Goal: Task Accomplishment & Management: Complete application form

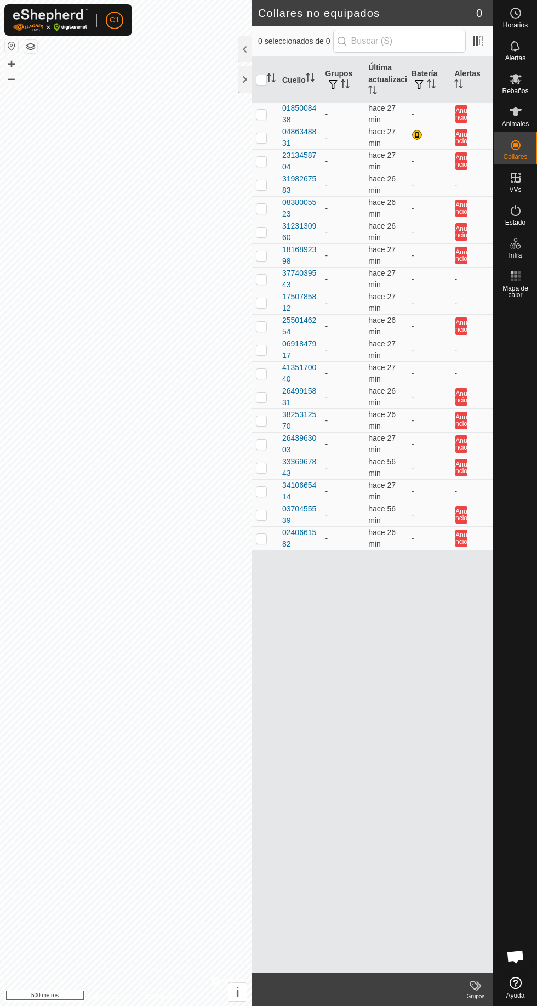
click at [520, 123] on font "Animales" at bounding box center [515, 124] width 27 height 8
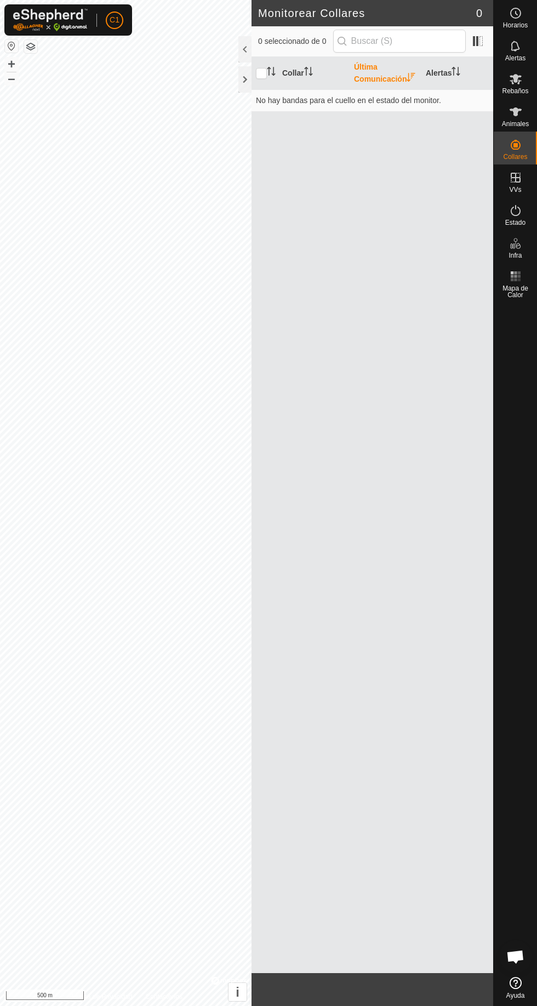
click at [520, 107] on icon at bounding box center [515, 111] width 13 height 13
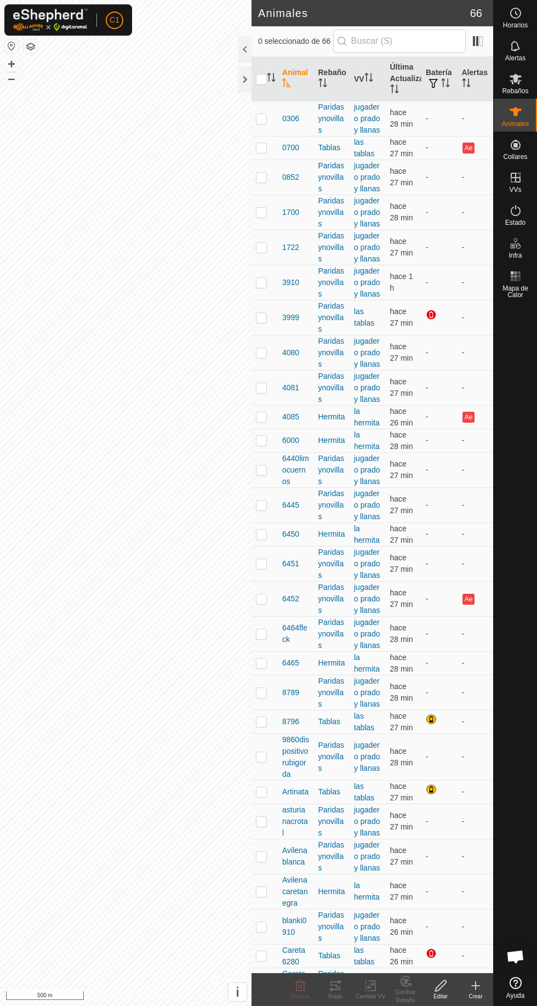
click at [475, 991] on icon at bounding box center [475, 985] width 13 height 13
click at [420, 960] on span "Crear Animal Individual" at bounding box center [396, 961] width 90 height 13
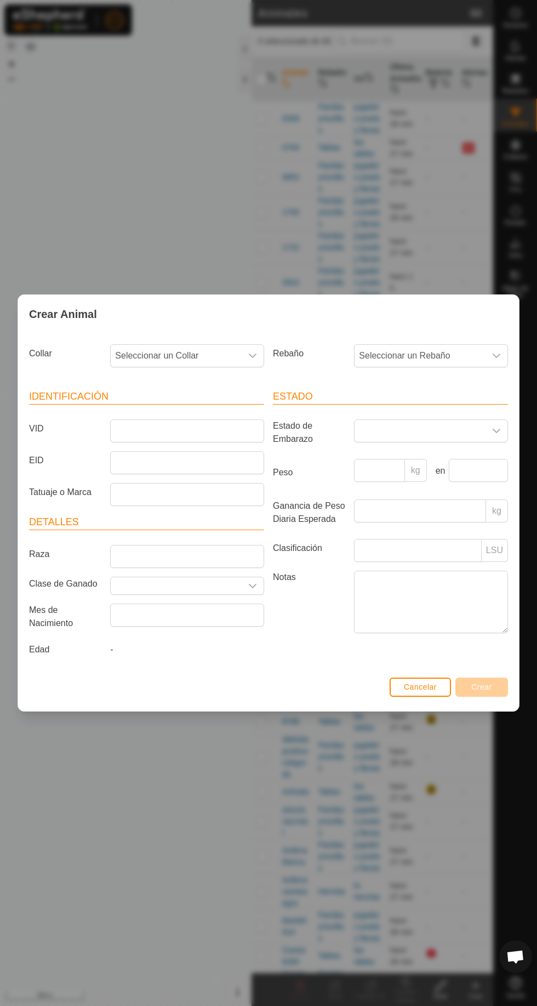
click at [196, 354] on span "Seleccionar un Collar" at bounding box center [176, 356] width 131 height 22
click at [174, 385] on input "text" at bounding box center [188, 384] width 140 height 23
type input "5414"
click at [173, 412] on li "3410665414" at bounding box center [187, 412] width 153 height 22
click at [481, 356] on span "Seleccionar un Rebaño" at bounding box center [420, 356] width 131 height 22
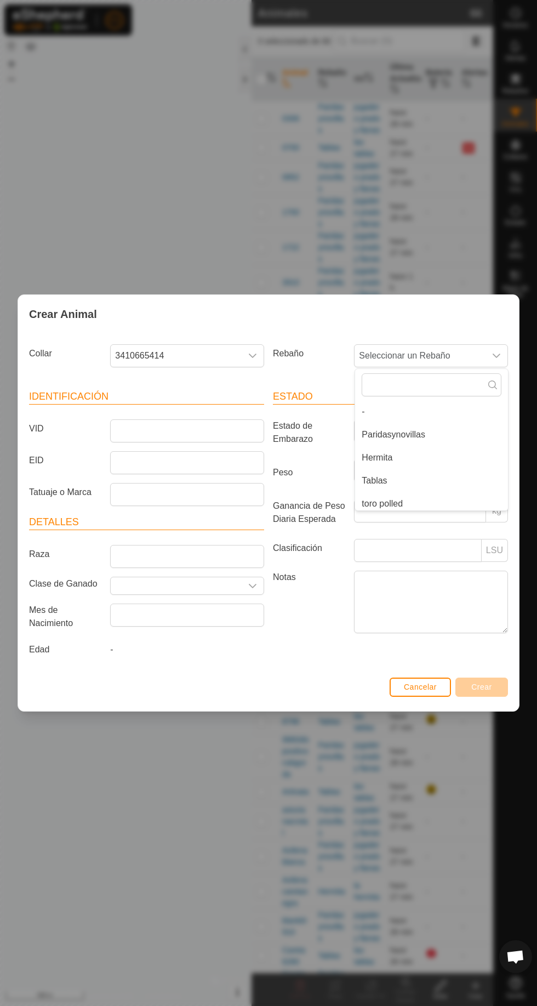
click at [428, 438] on li "Paridasynovillas" at bounding box center [431, 435] width 153 height 22
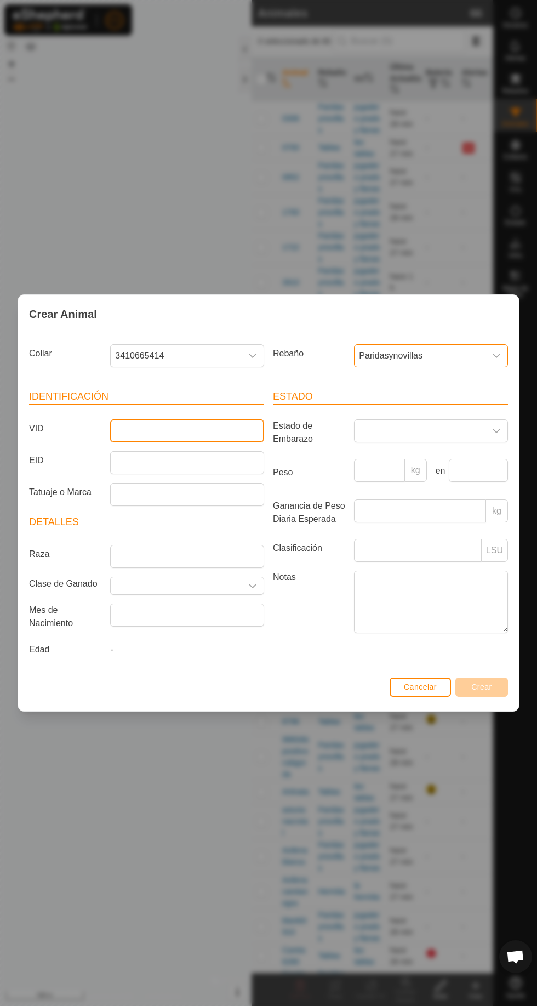
click at [183, 427] on input "VID" at bounding box center [187, 430] width 154 height 23
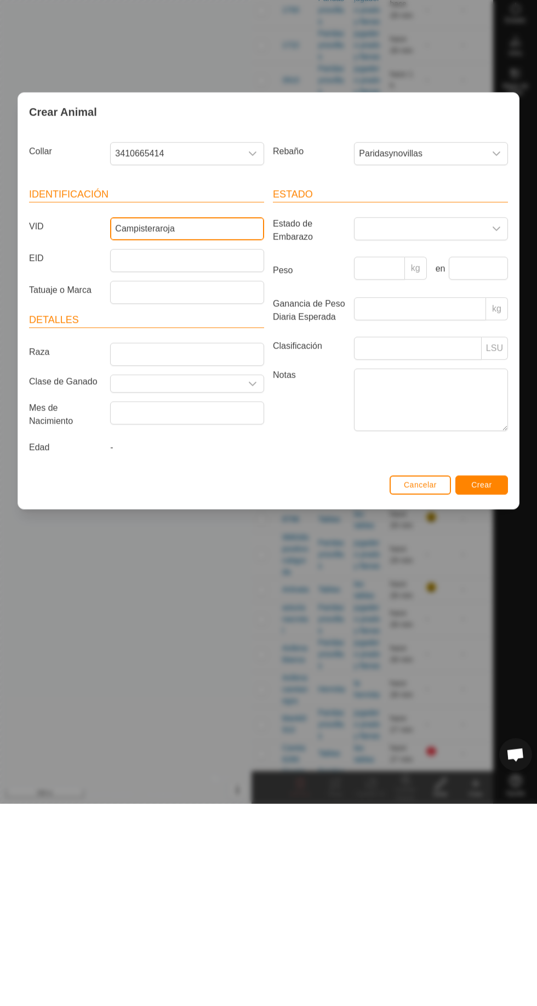
type input "Campisteraroja"
click at [492, 683] on button "Crear" at bounding box center [482, 687] width 53 height 19
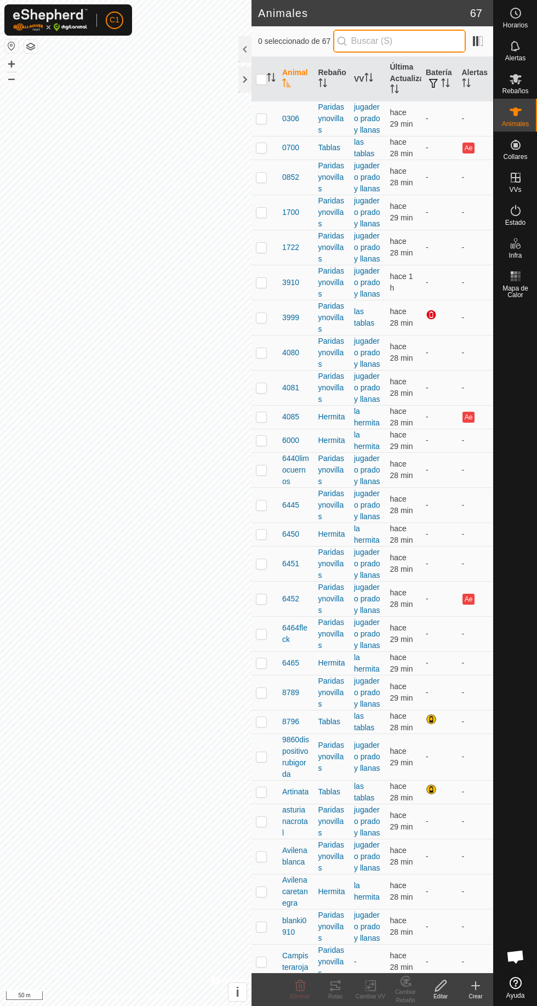
click at [396, 35] on input "text" at bounding box center [399, 41] width 133 height 23
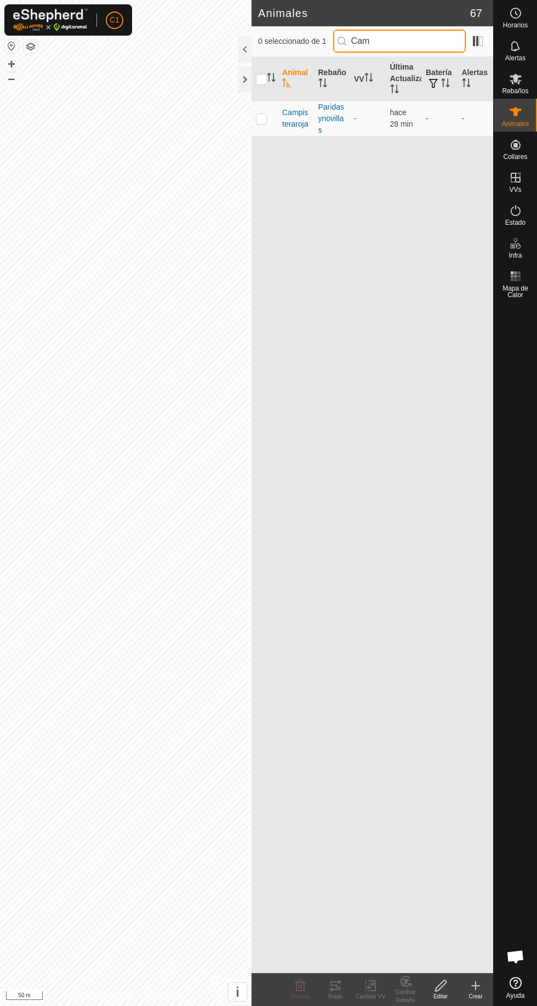
type input "Cam"
click at [261, 118] on p-checkbox at bounding box center [261, 118] width 11 height 9
checkbox input "true"
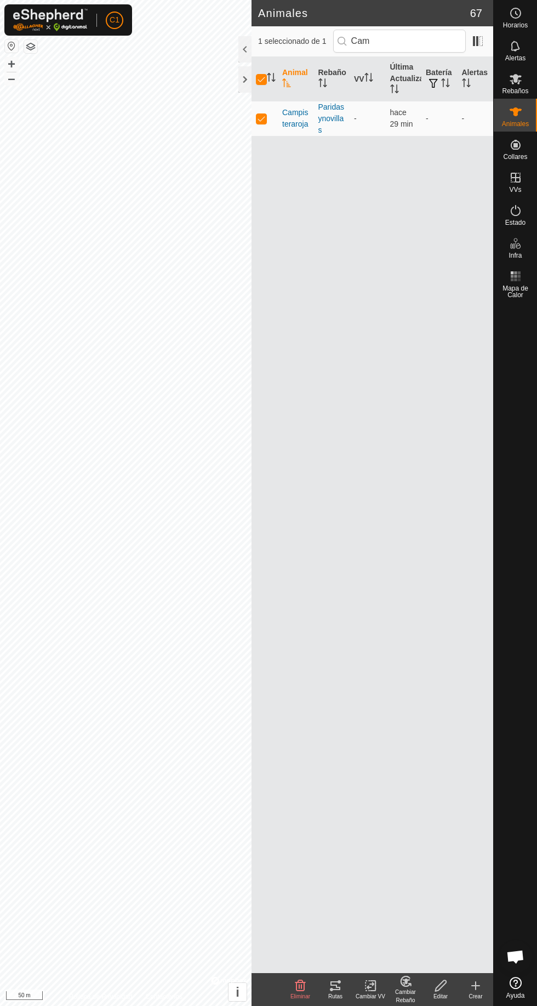
click at [372, 994] on div "Cambiar VV" at bounding box center [370, 996] width 35 height 8
click at [424, 931] on link "Elegir VV..." at bounding box center [408, 939] width 109 height 22
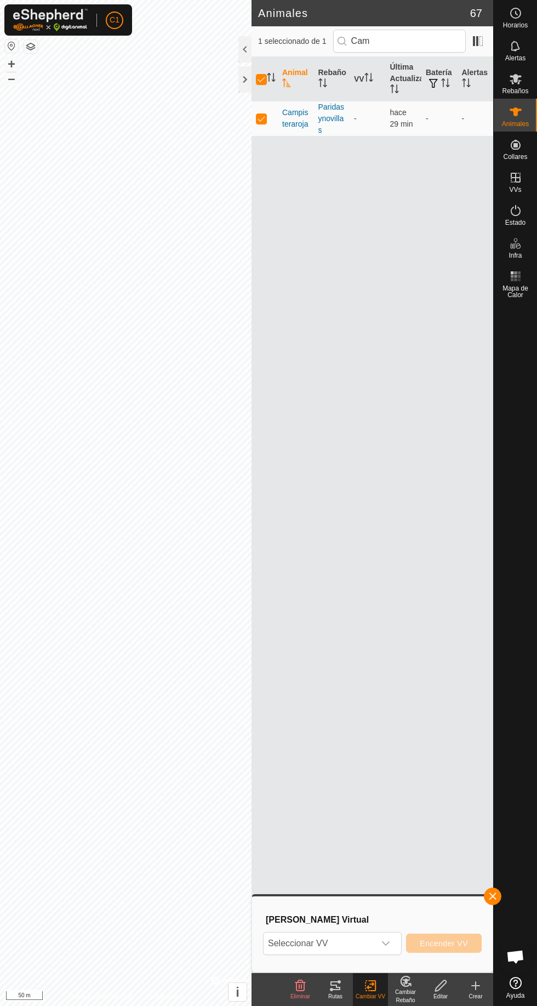
click at [388, 943] on icon "dropdown trigger" at bounding box center [386, 943] width 9 height 9
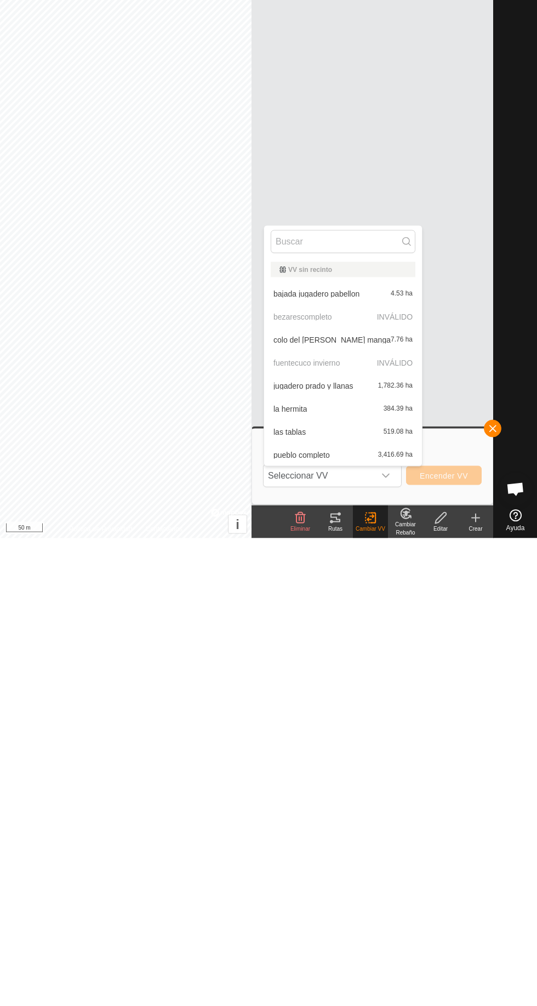
click at [337, 853] on span "jugadero prado y llanas" at bounding box center [314, 854] width 80 height 8
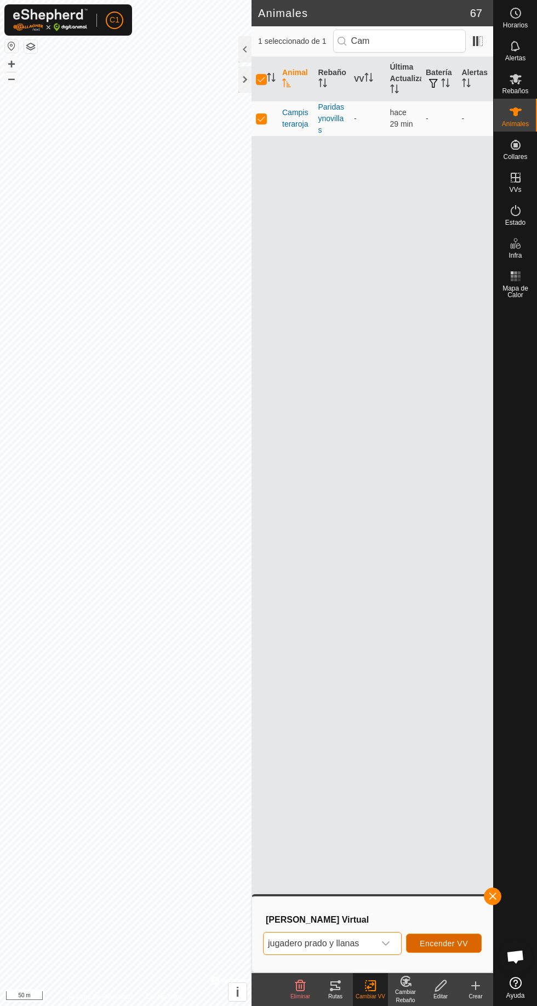
click at [446, 948] on button "Encender VV" at bounding box center [444, 943] width 76 height 19
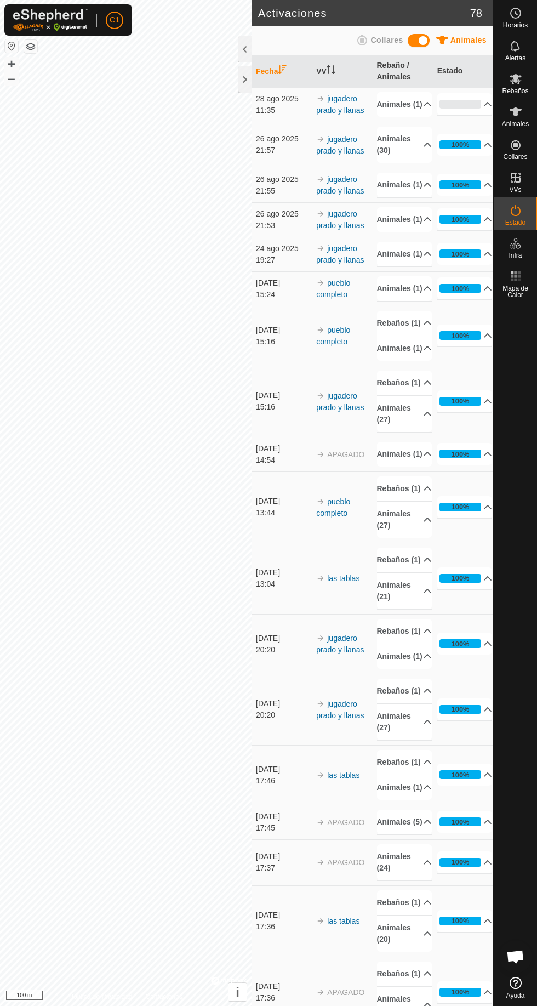
click at [242, 48] on div at bounding box center [245, 49] width 13 height 26
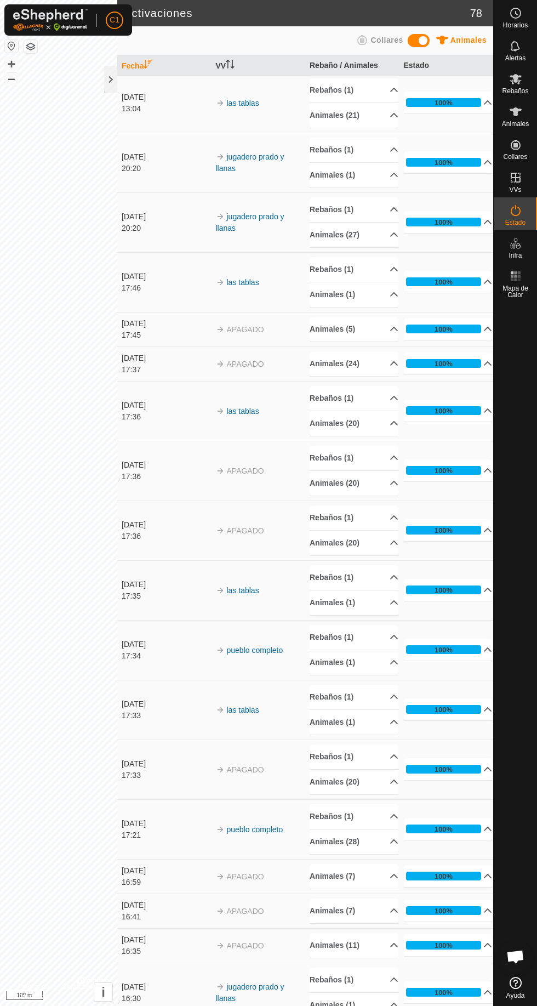
scroll to position [428, 0]
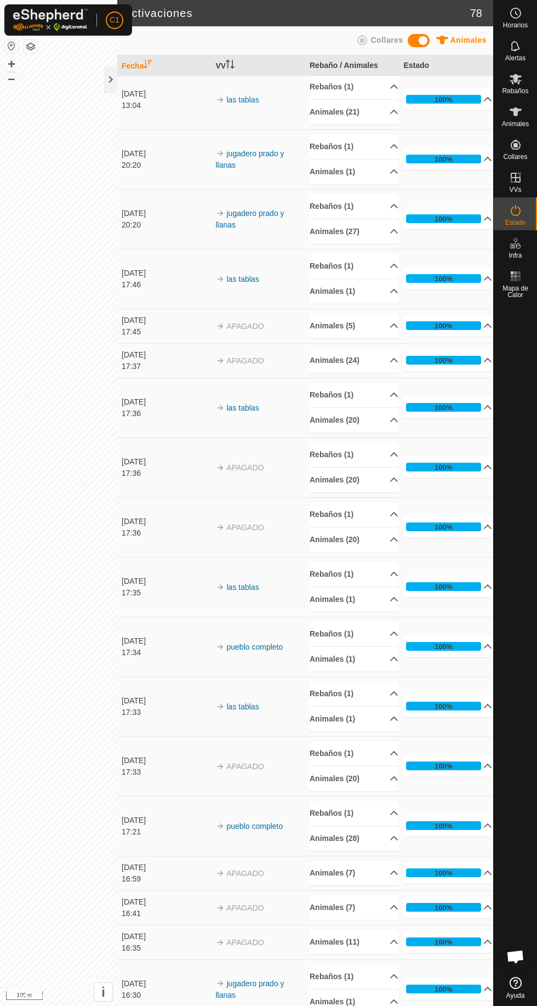
click at [510, 114] on icon at bounding box center [515, 111] width 13 height 13
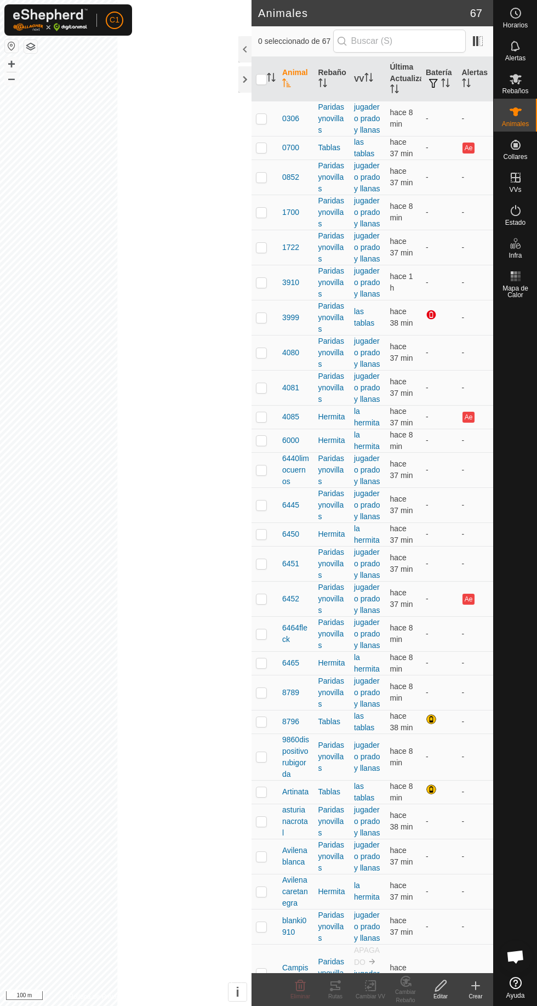
click at [463, 994] on div "Crear" at bounding box center [475, 996] width 35 height 8
click at [476, 995] on div "Crear" at bounding box center [475, 996] width 35 height 8
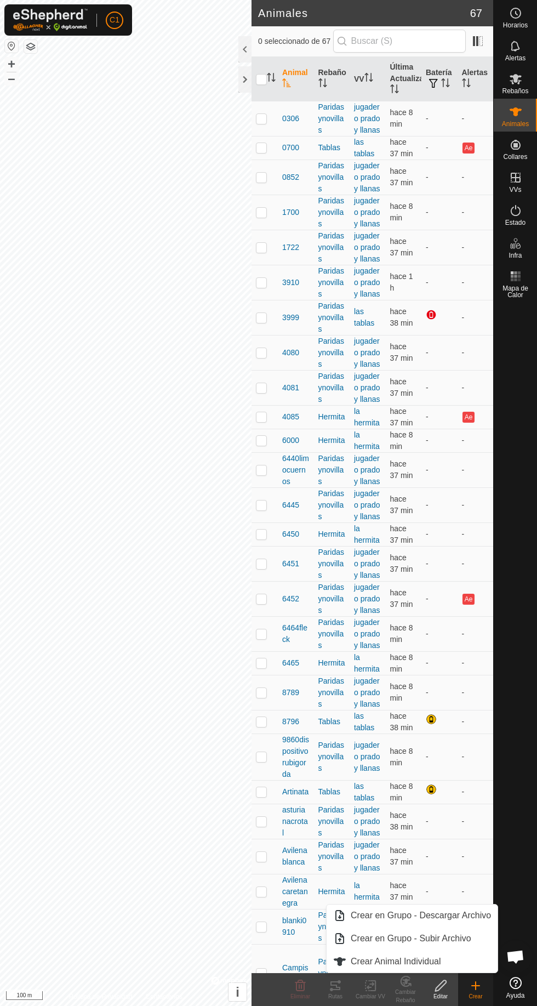
click at [422, 963] on span "Crear Animal Individual" at bounding box center [396, 961] width 90 height 13
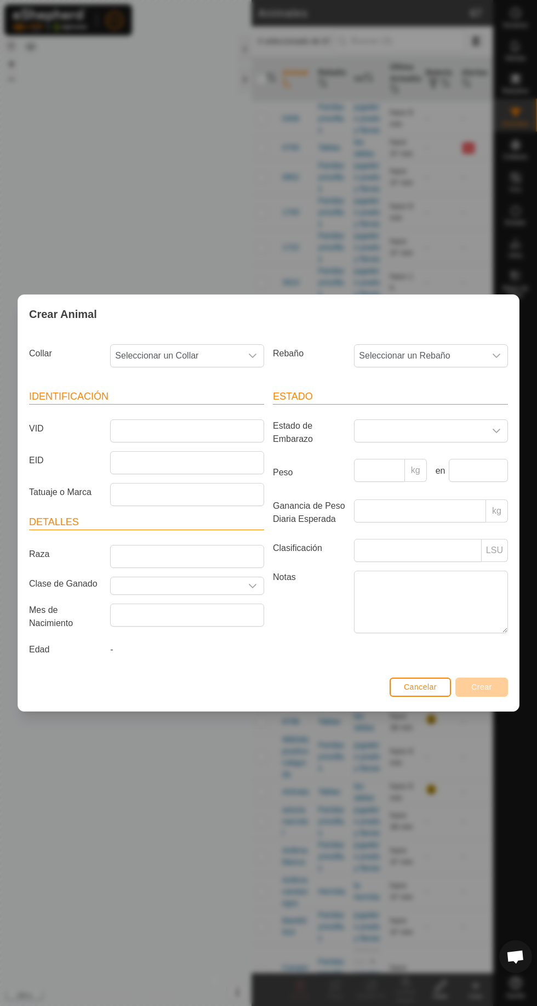
click at [198, 355] on span "Seleccionar un Collar" at bounding box center [176, 356] width 131 height 22
type input "7583"
click at [141, 430] on input "VID" at bounding box center [187, 430] width 154 height 23
click at [237, 356] on span "Seleccionar un Collar" at bounding box center [176, 356] width 131 height 22
click at [135, 388] on input "7583" at bounding box center [188, 384] width 140 height 23
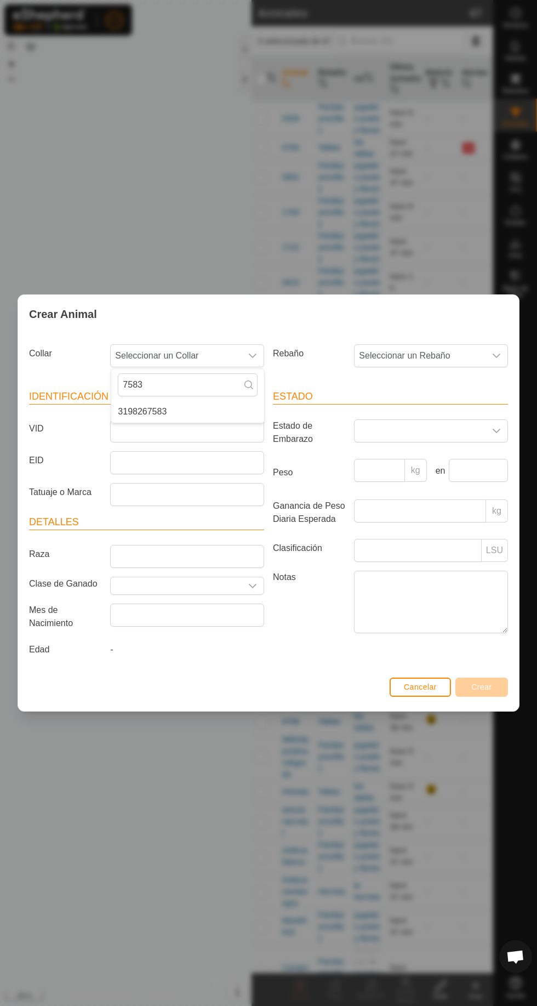
click at [152, 411] on span "3198267583" at bounding box center [142, 411] width 49 height 13
click at [485, 356] on span "Seleccionar un Rebaño" at bounding box center [420, 356] width 131 height 22
click at [438, 438] on li "Paridasynovillas" at bounding box center [431, 435] width 153 height 22
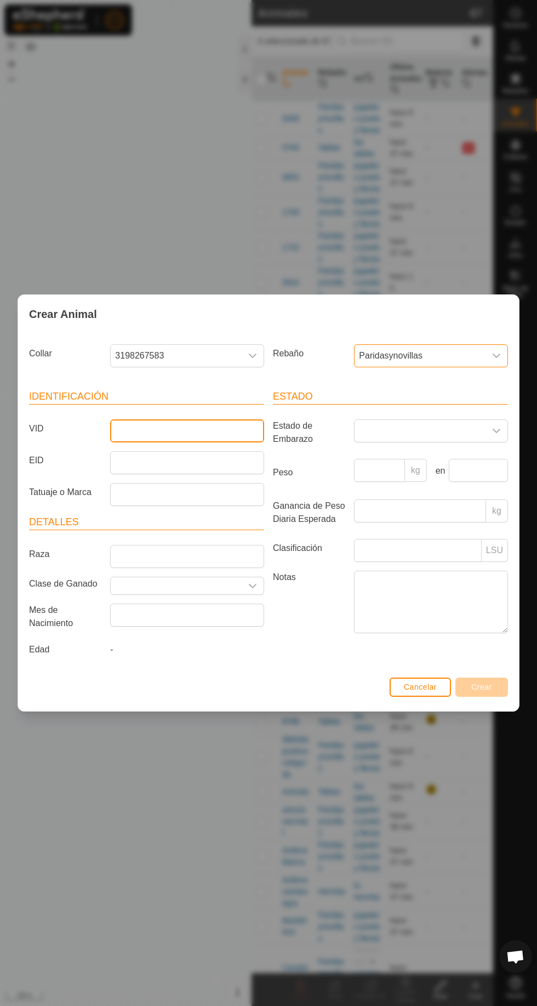
click at [207, 425] on input "VID" at bounding box center [187, 430] width 154 height 23
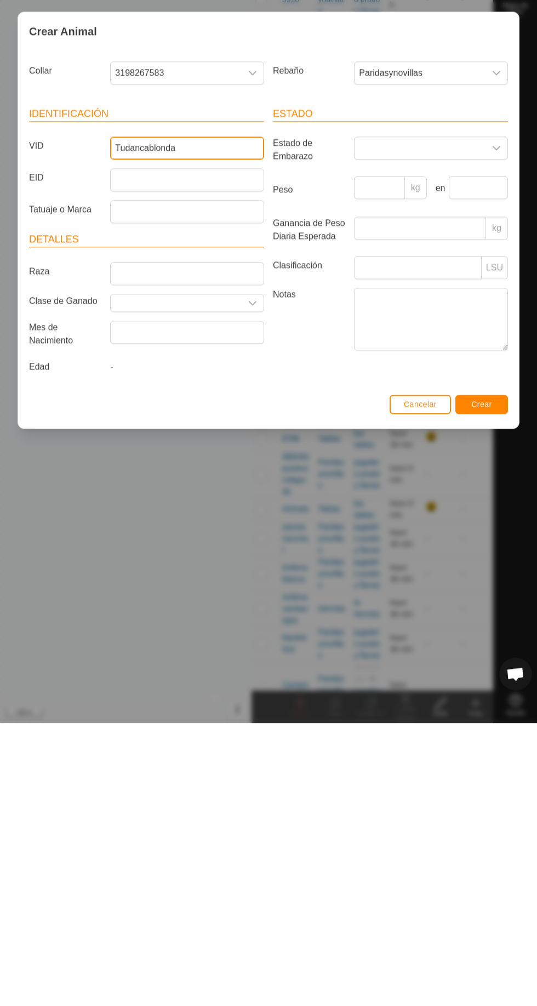
type input "Tudancablonda"
click at [502, 687] on button "Crear" at bounding box center [482, 687] width 53 height 19
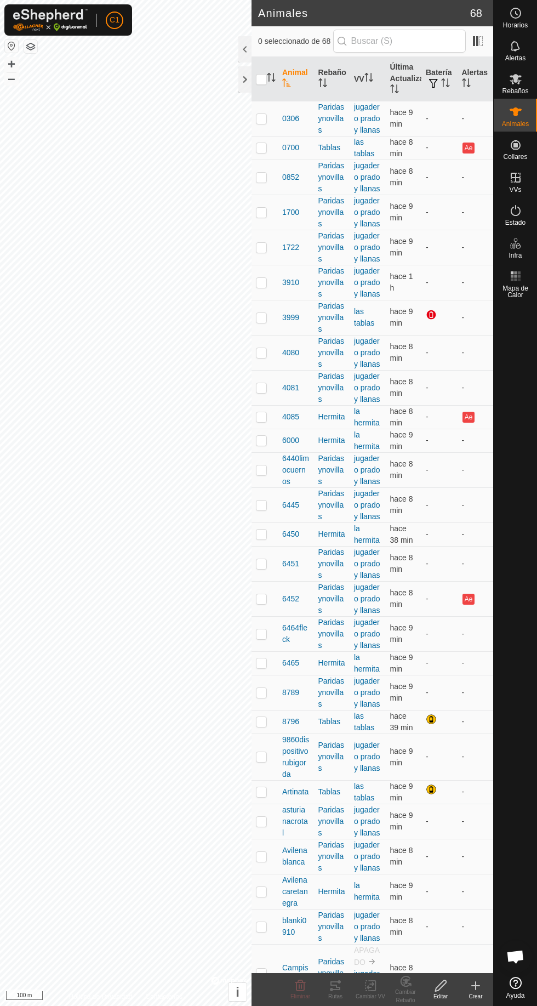
click at [372, 63] on th "VV" at bounding box center [368, 79] width 36 height 44
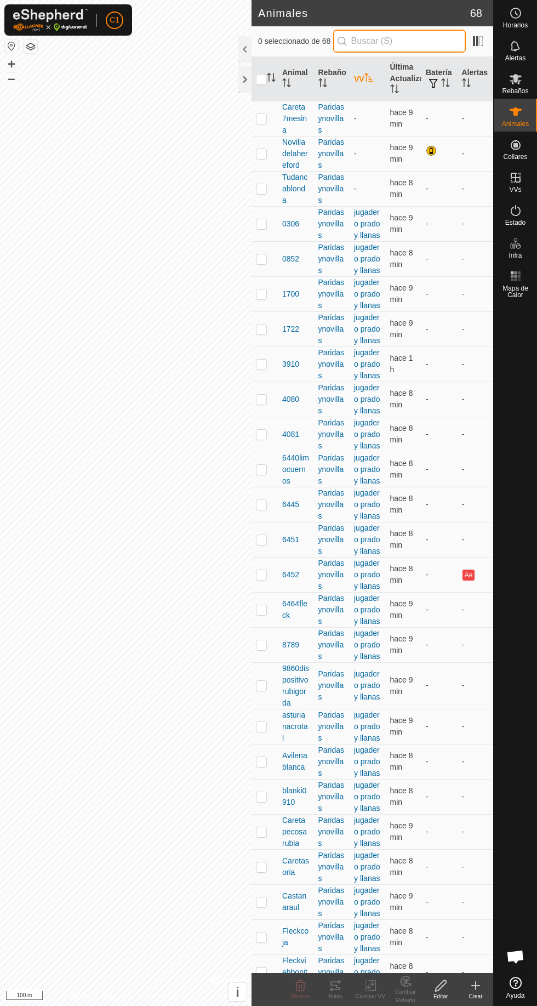
click at [384, 39] on input "text" at bounding box center [399, 41] width 133 height 23
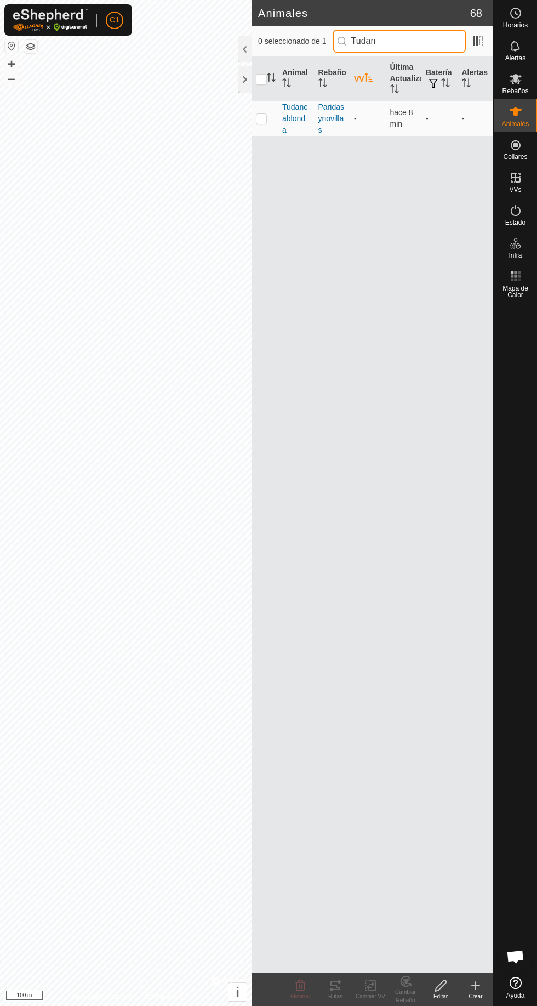
type input "Tudan"
click at [262, 118] on p-checkbox at bounding box center [261, 118] width 11 height 9
checkbox input "true"
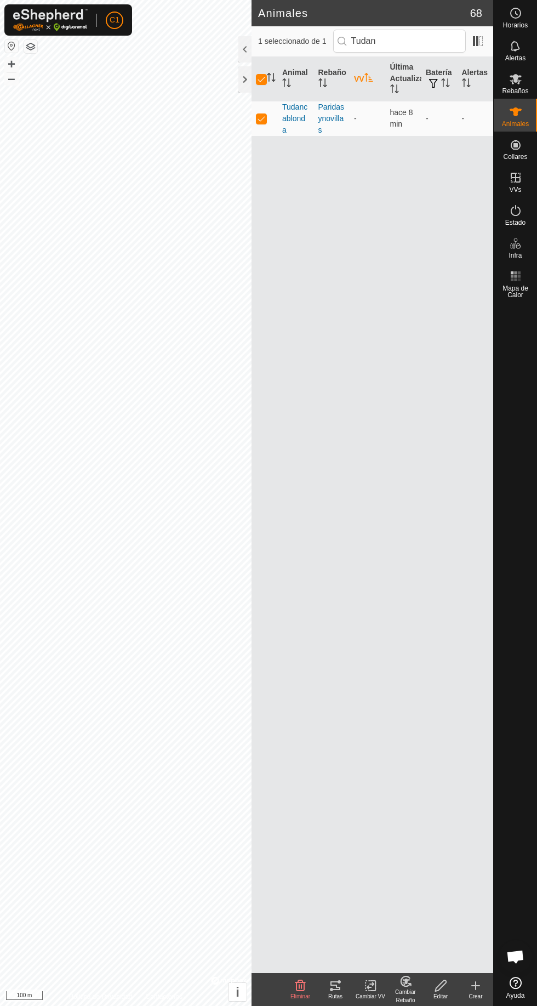
click at [370, 994] on div "Cambiar VV" at bounding box center [370, 996] width 35 height 8
click at [421, 937] on link "Elegir VV..." at bounding box center [408, 939] width 109 height 22
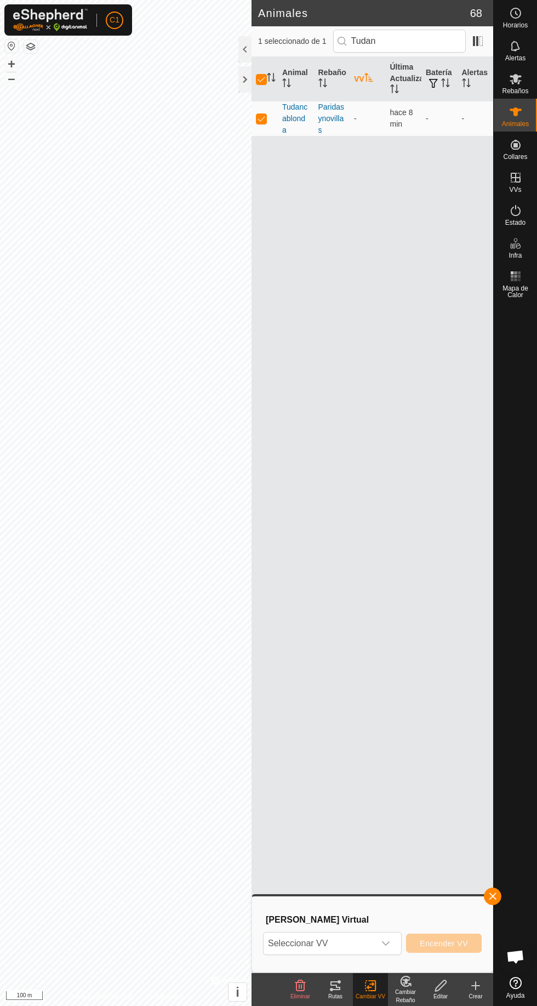
click at [361, 952] on span "Seleccionar VV" at bounding box center [319, 944] width 111 height 22
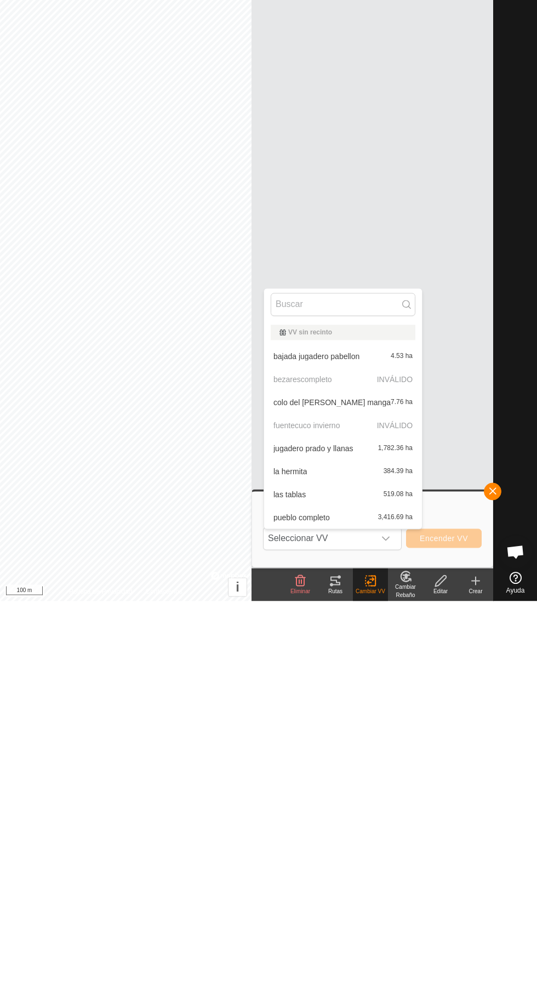
click at [293, 853] on span "jugadero prado y llanas" at bounding box center [314, 854] width 80 height 8
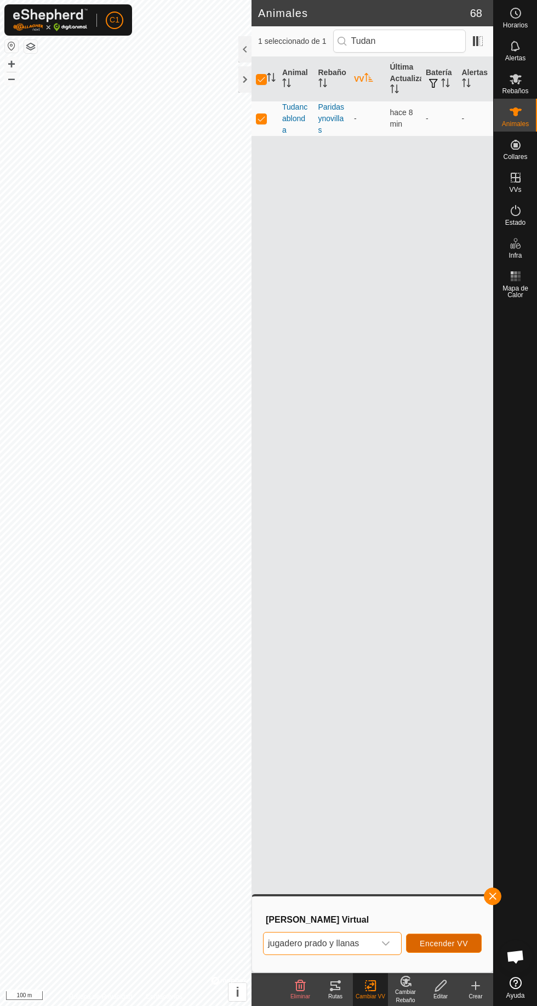
click at [446, 942] on span "Encender VV" at bounding box center [444, 943] width 48 height 9
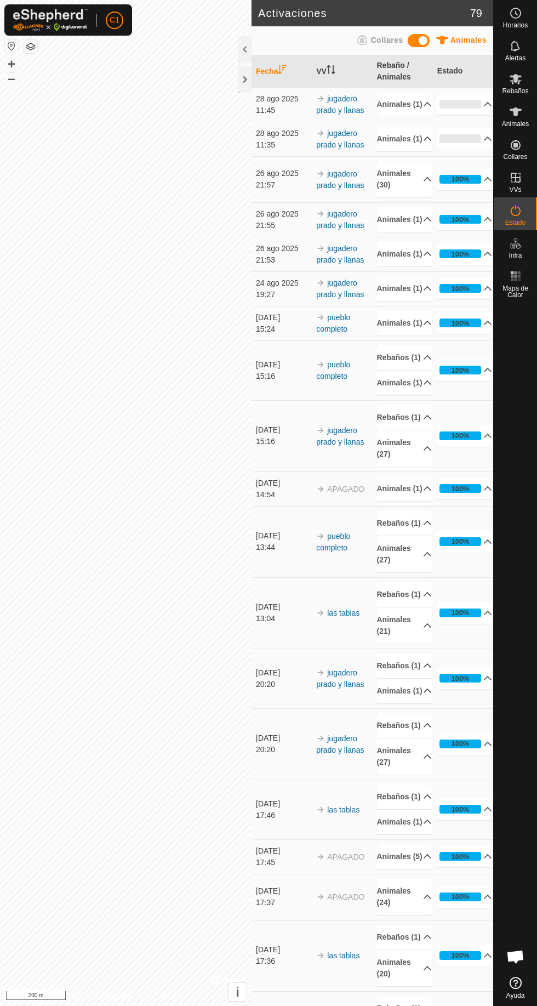
click at [506, 110] on es-animals-svg-icon at bounding box center [516, 112] width 20 height 18
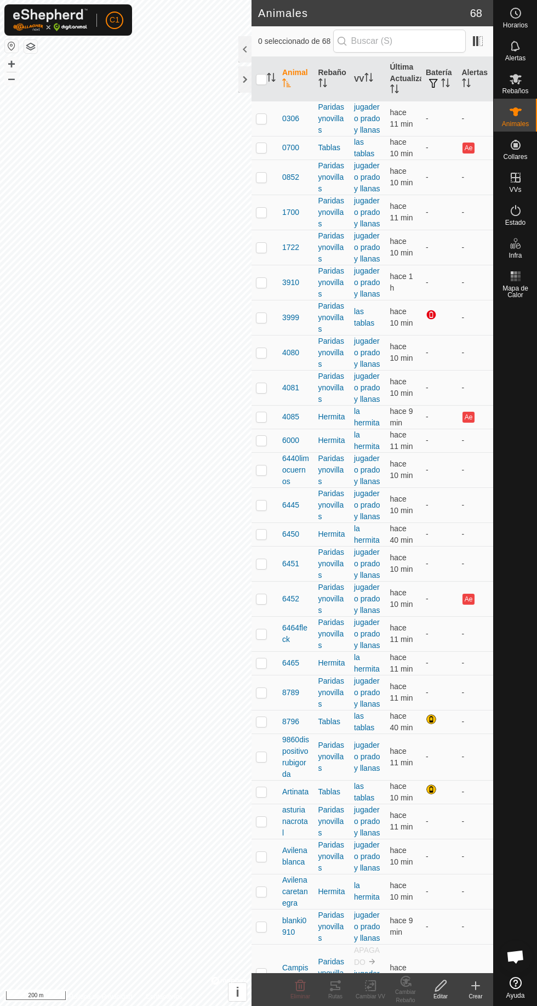
click at [464, 995] on div "Crear" at bounding box center [475, 996] width 35 height 8
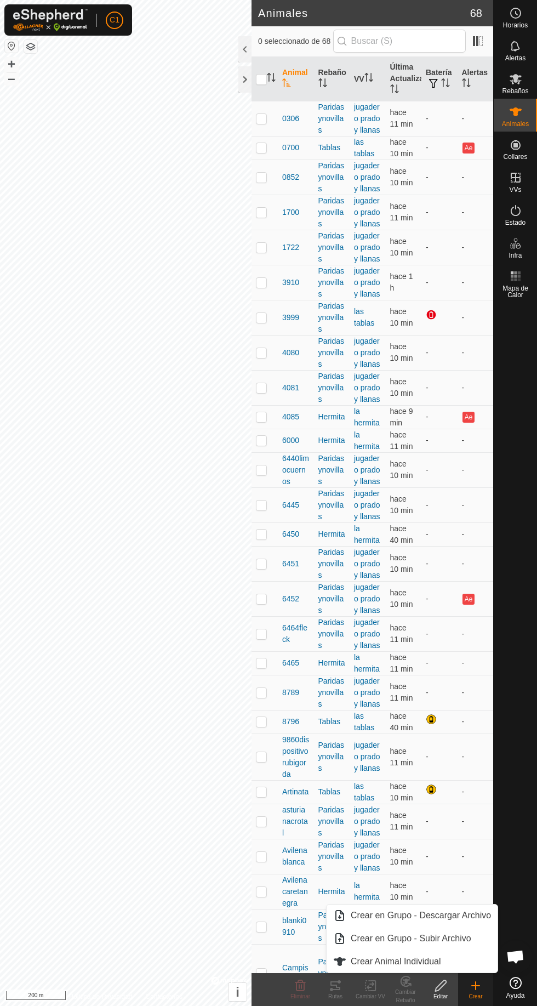
click at [430, 963] on span "Crear Animal Individual" at bounding box center [396, 961] width 90 height 13
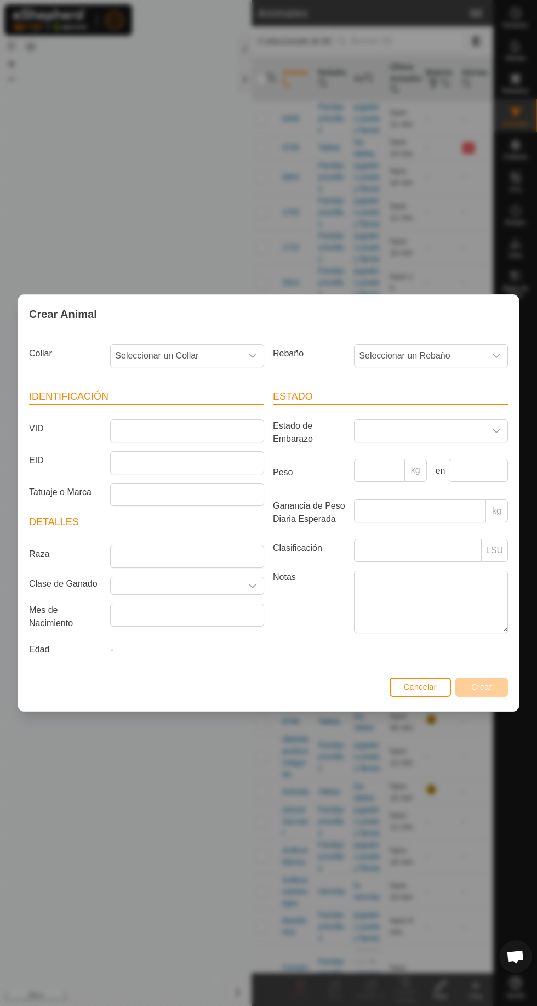
click at [183, 356] on span "Seleccionar un Collar" at bounding box center [176, 356] width 131 height 22
type input "12"
click at [189, 434] on li "1750785812" at bounding box center [187, 435] width 153 height 22
click at [497, 356] on icon "dropdown trigger" at bounding box center [496, 355] width 9 height 9
type input "C"
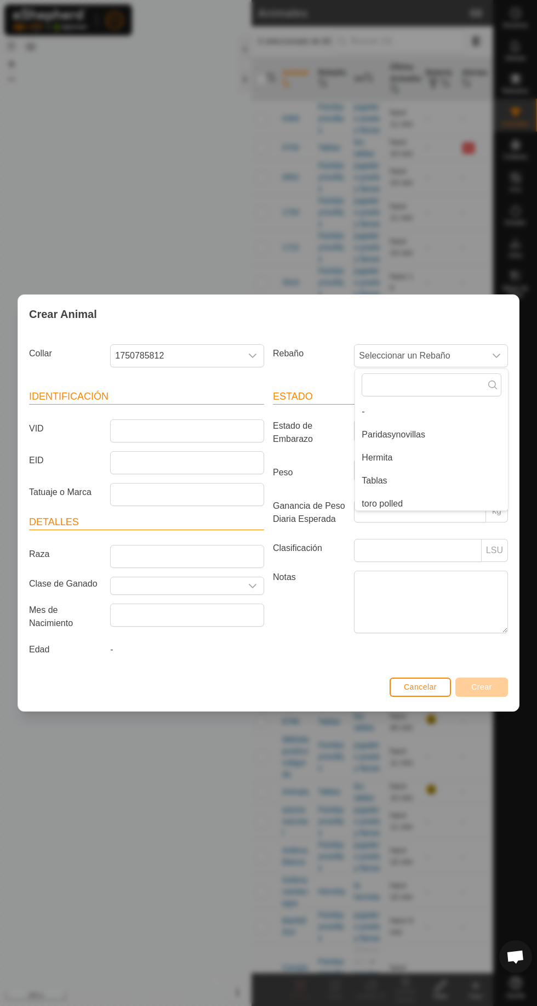
type input "J"
click at [440, 429] on li "Paridasynovillas" at bounding box center [431, 435] width 153 height 22
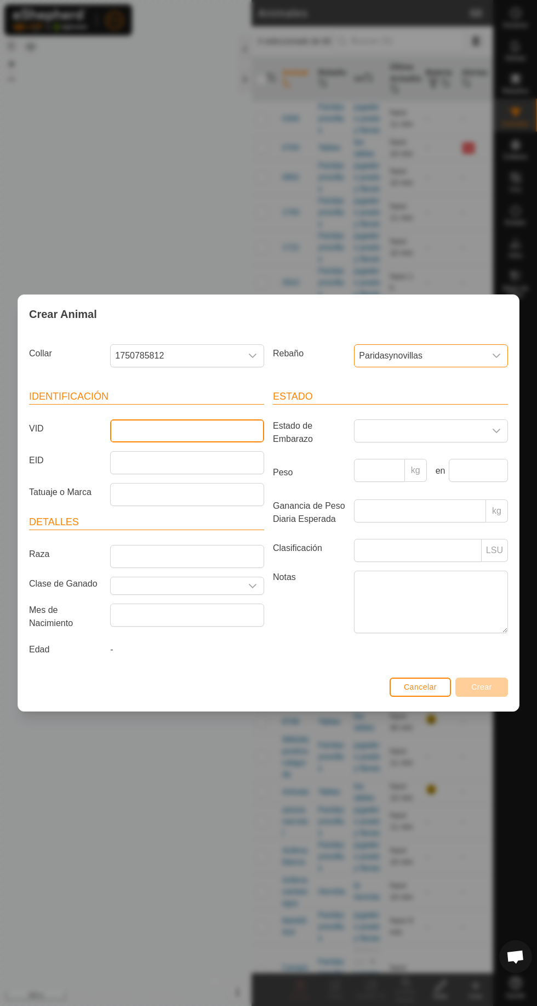
click at [175, 428] on input "VID" at bounding box center [187, 430] width 154 height 23
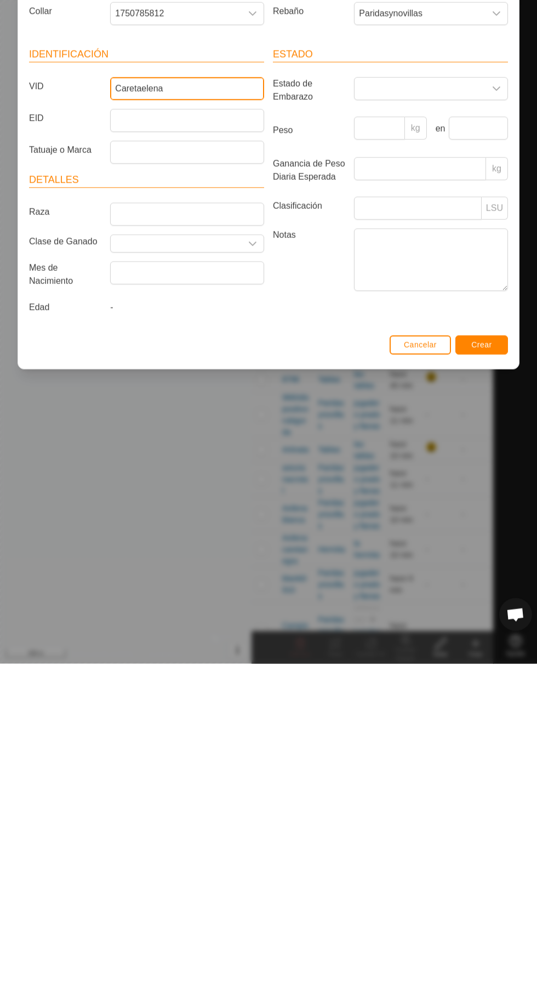
type input "Caretaelena"
click at [499, 691] on button "Crear" at bounding box center [482, 687] width 53 height 19
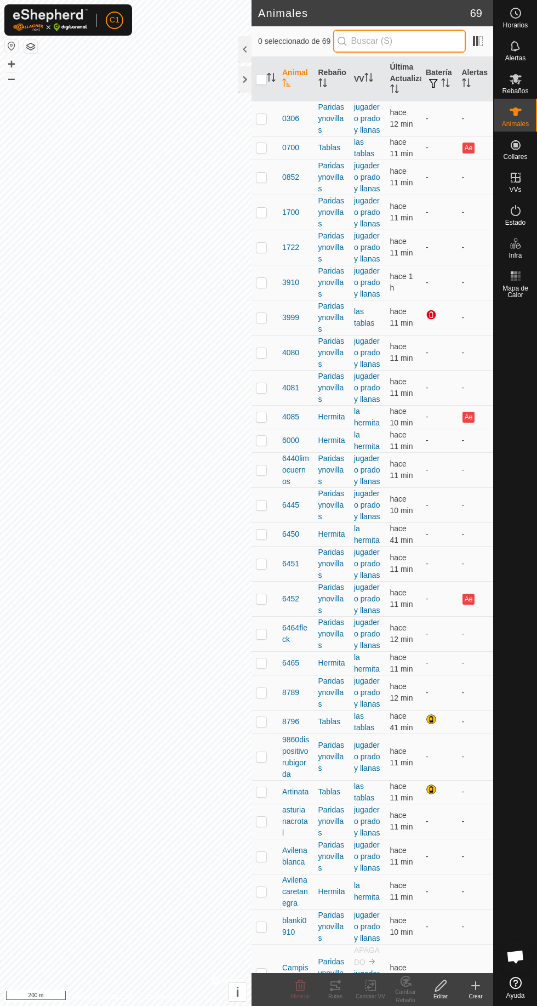
click at [375, 39] on input "text" at bounding box center [399, 41] width 133 height 23
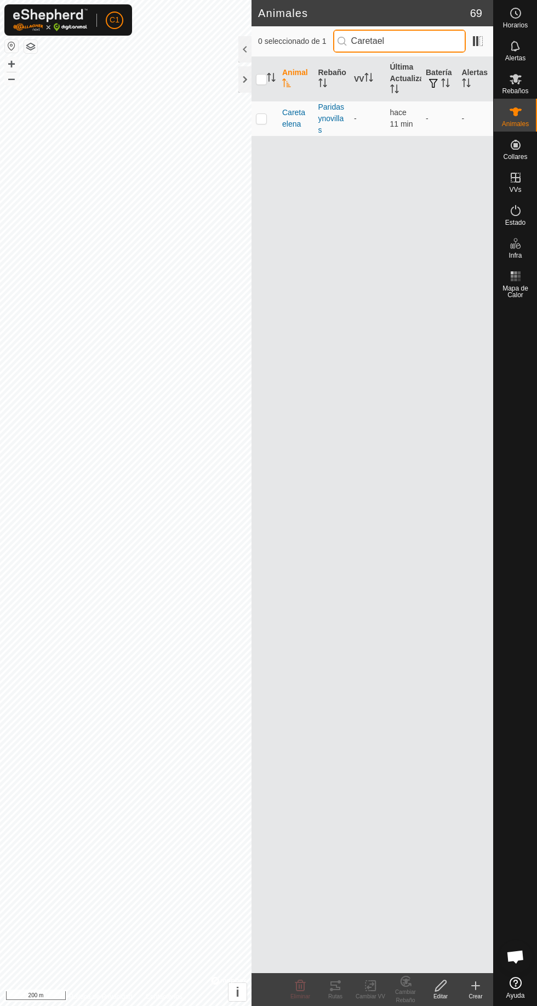
type input "Caretael"
click at [262, 118] on p-checkbox at bounding box center [261, 118] width 11 height 9
checkbox input "true"
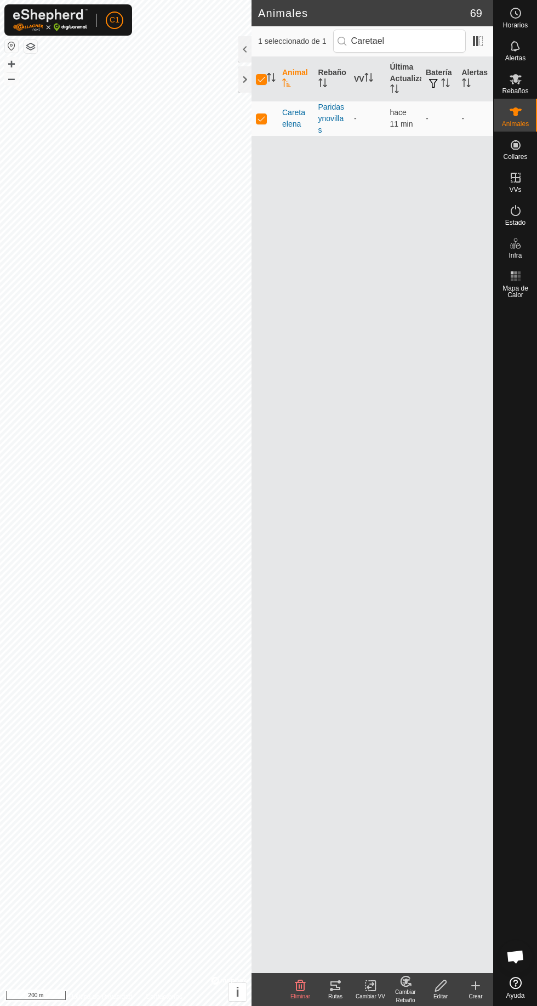
click at [370, 986] on icon at bounding box center [371, 985] width 14 height 13
click at [418, 939] on link "Elegir VV..." at bounding box center [408, 939] width 109 height 22
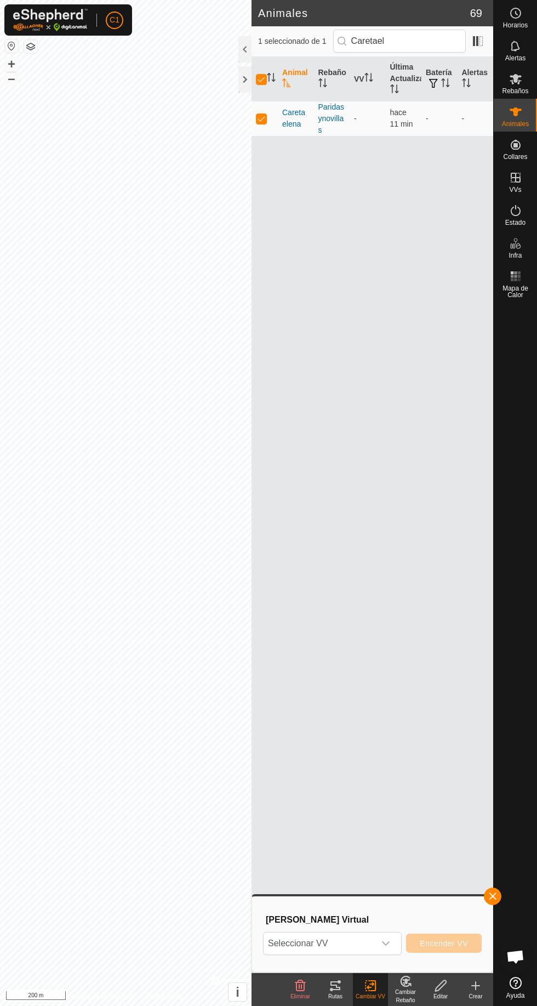
click at [391, 950] on div "dropdown trigger" at bounding box center [386, 944] width 22 height 22
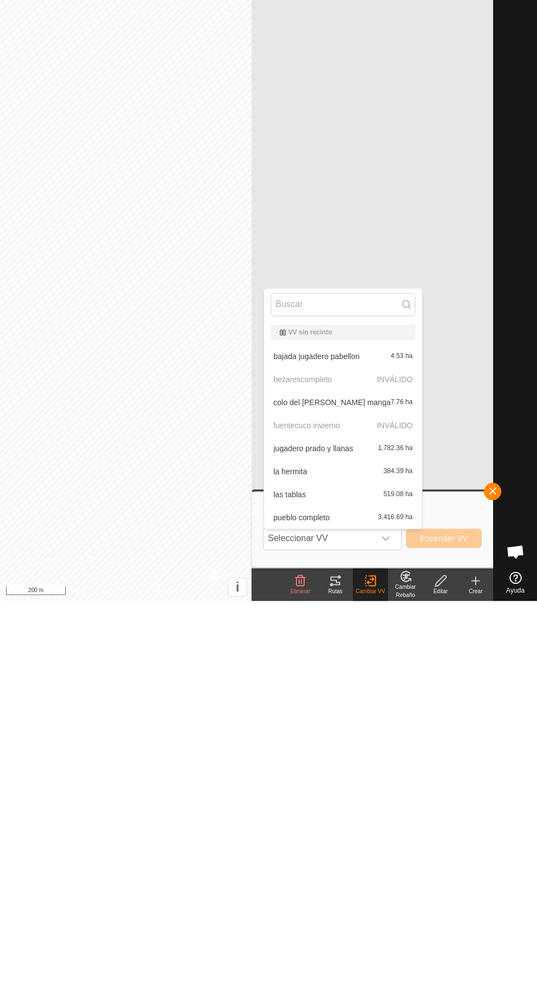
click at [351, 763] on span "bajada jugadero pabellon" at bounding box center [317, 762] width 86 height 8
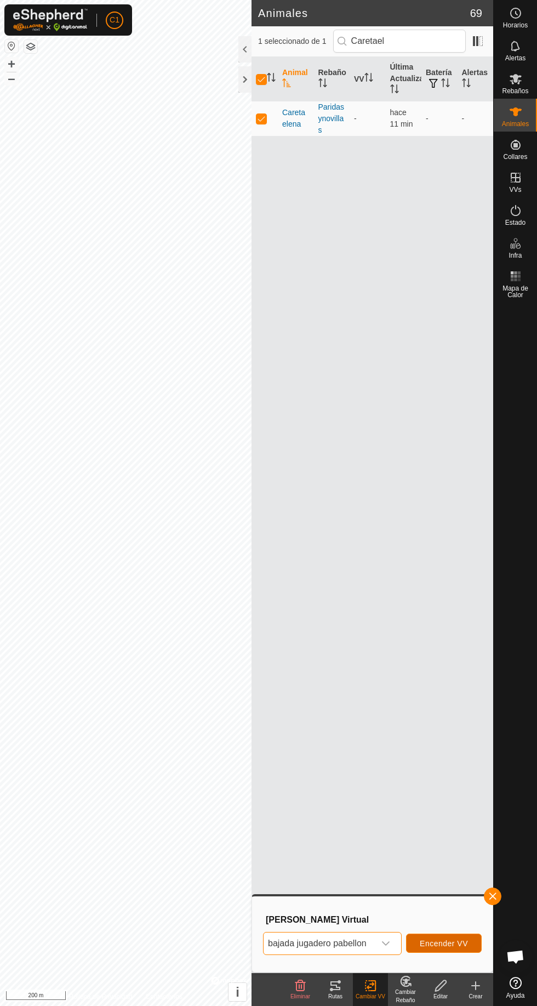
click at [445, 941] on span "Encender VV" at bounding box center [444, 943] width 48 height 9
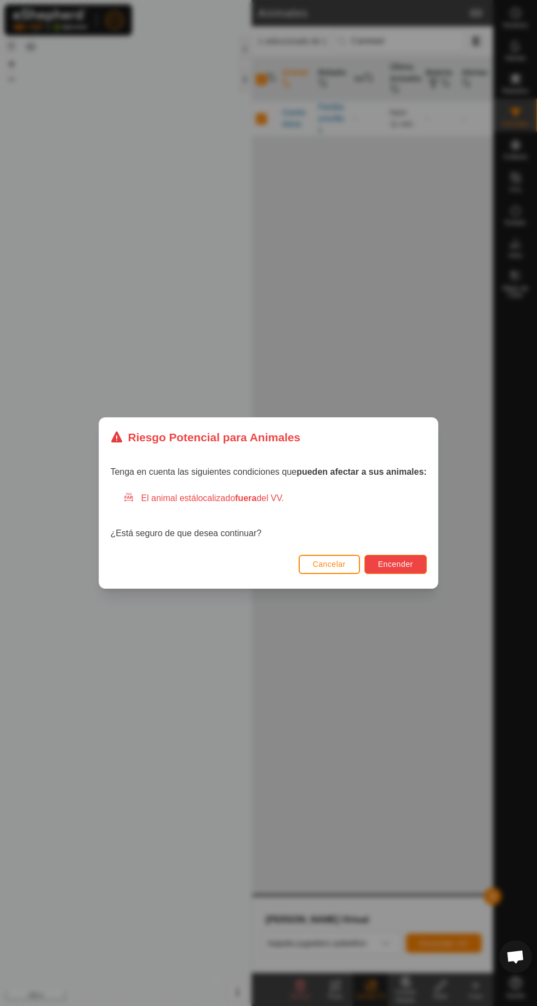
click at [398, 559] on button "Encender" at bounding box center [396, 564] width 63 height 19
